Goal: Navigation & Orientation: Find specific page/section

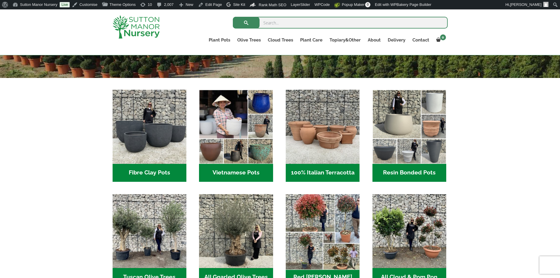
scroll to position [206, 0]
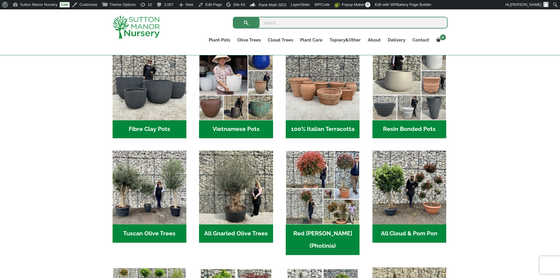
click at [401, 127] on h2 "Resin Bonded Pots (211)" at bounding box center [409, 129] width 74 height 18
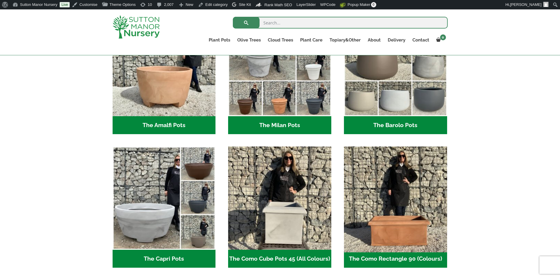
scroll to position [206, 0]
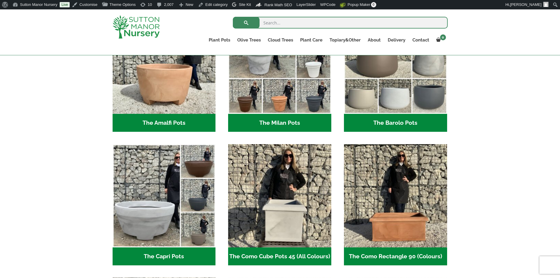
click at [392, 116] on h2 "The Barolo Pots (36)" at bounding box center [395, 123] width 103 height 18
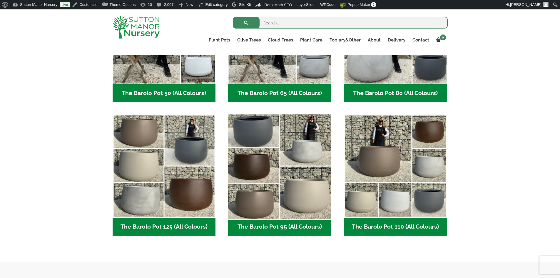
scroll to position [235, 0]
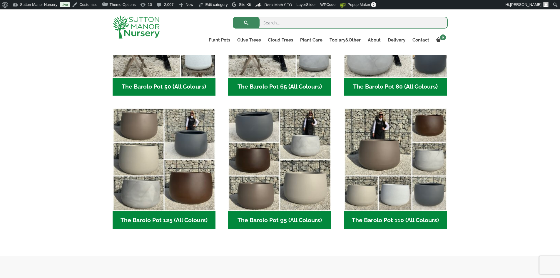
click at [371, 91] on h2 "The Barolo Pot 80 (All Colours) (6)" at bounding box center [395, 87] width 103 height 18
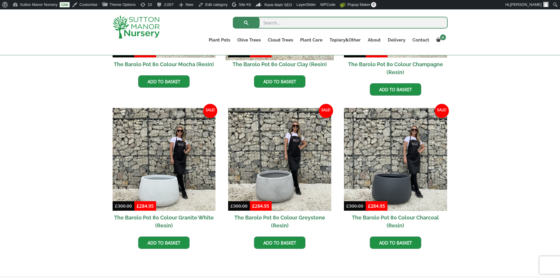
scroll to position [264, 0]
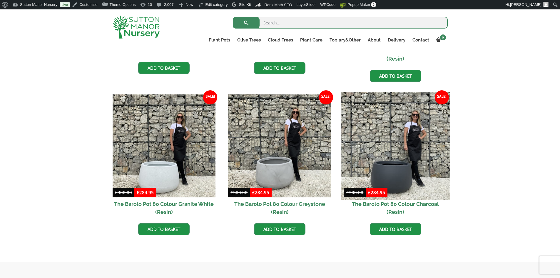
click at [404, 153] on img at bounding box center [395, 146] width 108 height 108
